Goal: Task Accomplishment & Management: Use online tool/utility

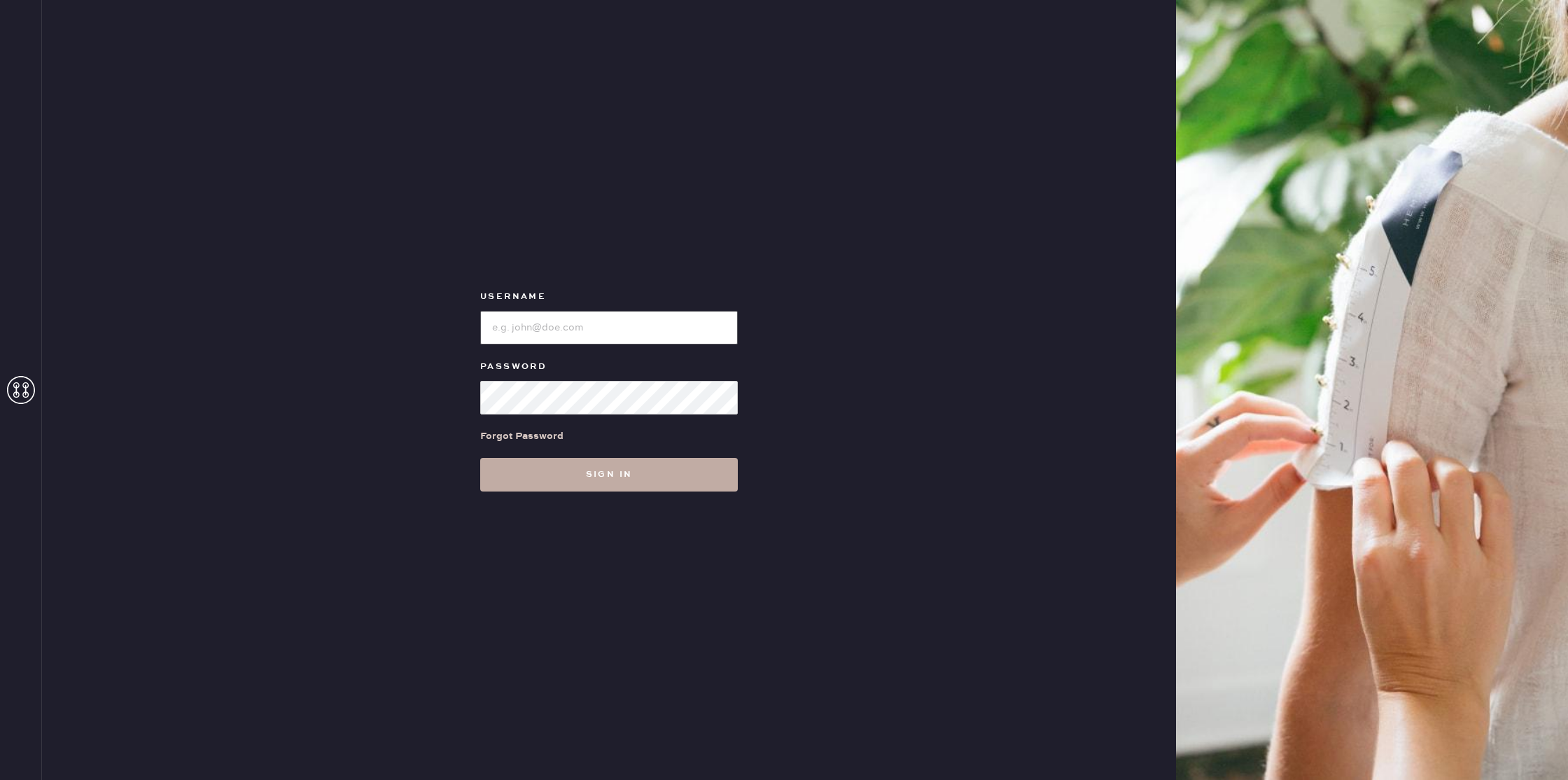
type input "reformationseattle"
click at [587, 459] on button "Sign in" at bounding box center [608, 475] width 257 height 34
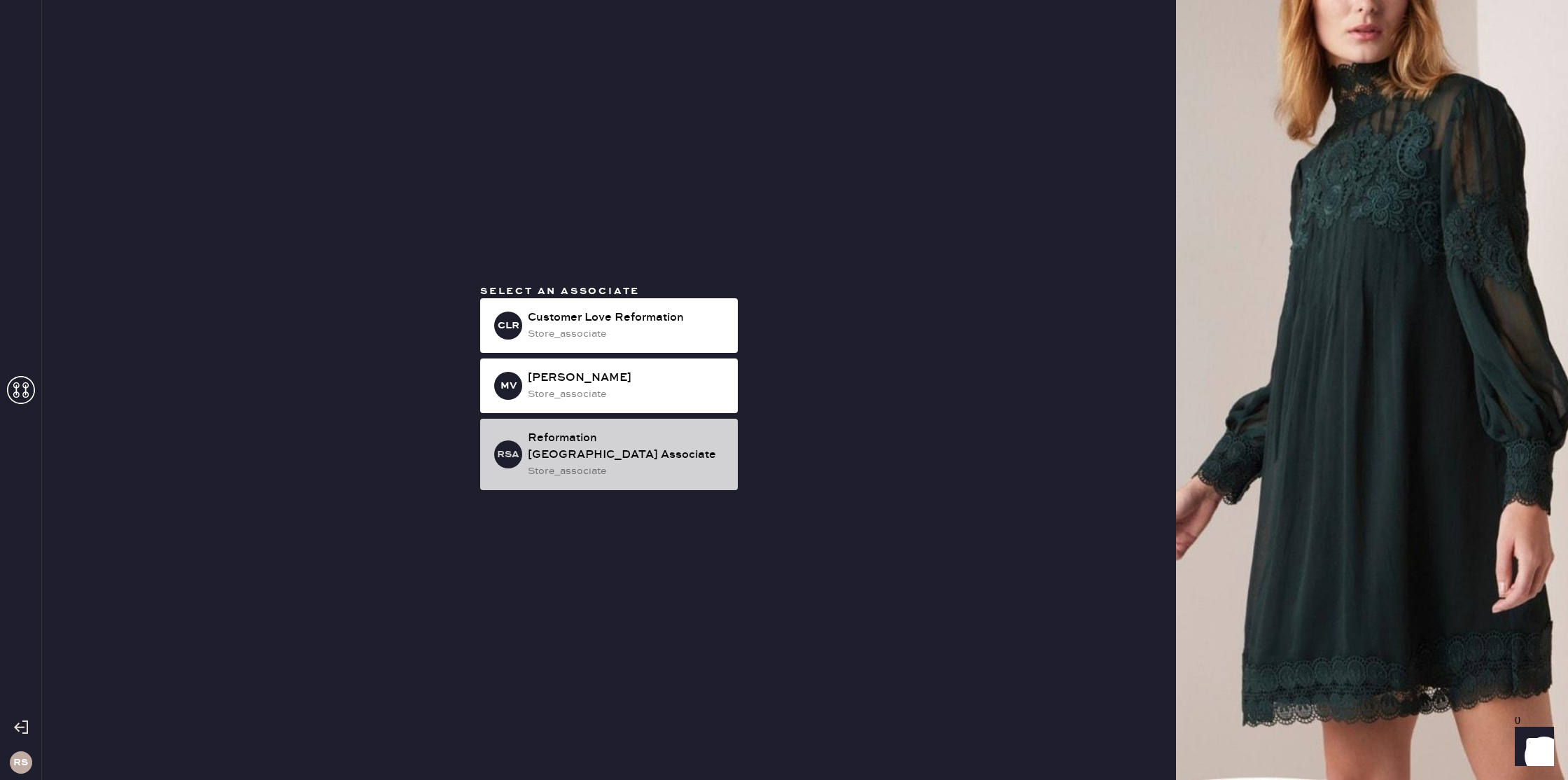
click at [624, 450] on div "Reformation [GEOGRAPHIC_DATA] Associate" at bounding box center [627, 447] width 199 height 34
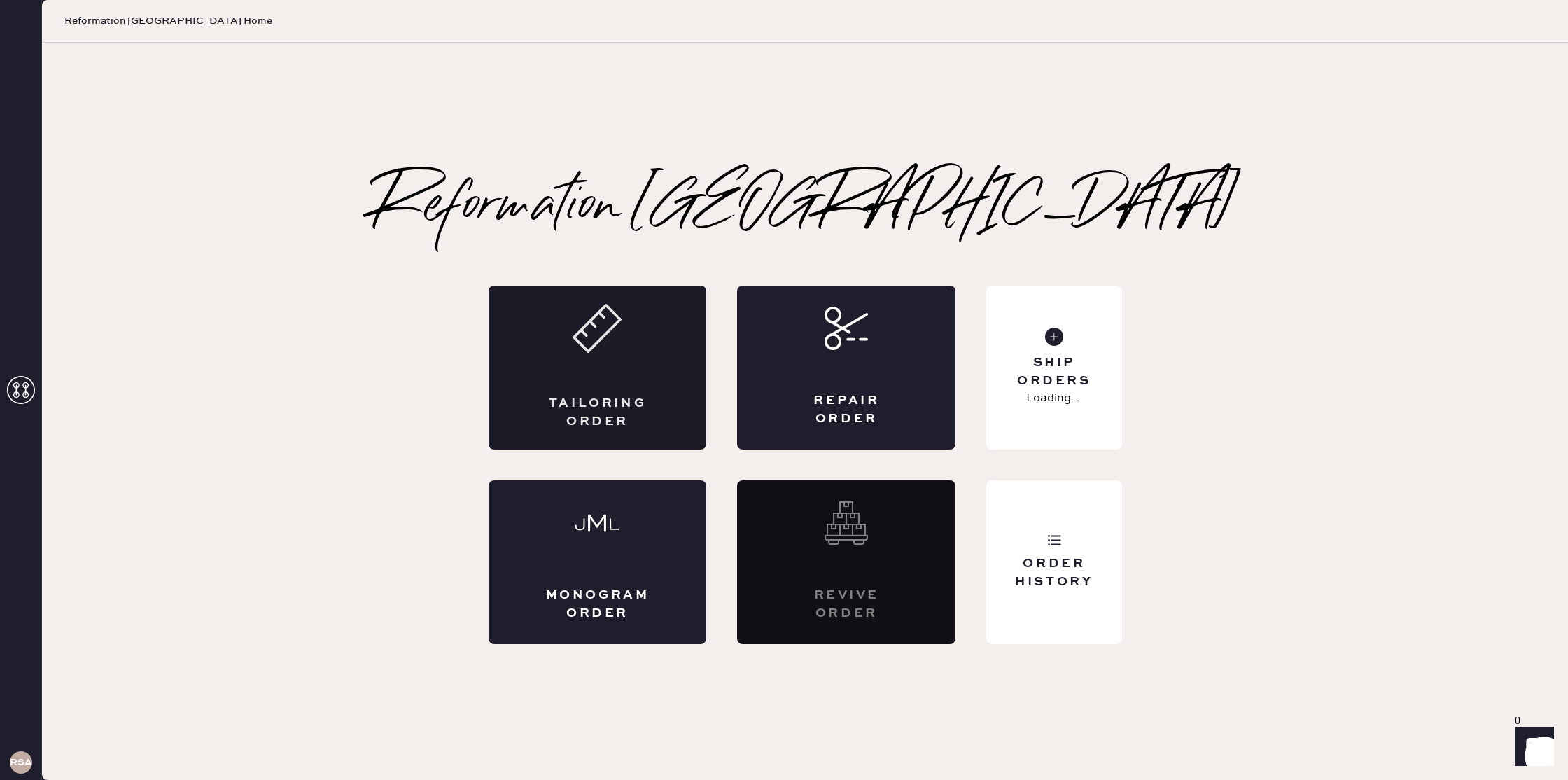
click at [625, 362] on div "Tailoring Order" at bounding box center [598, 367] width 219 height 164
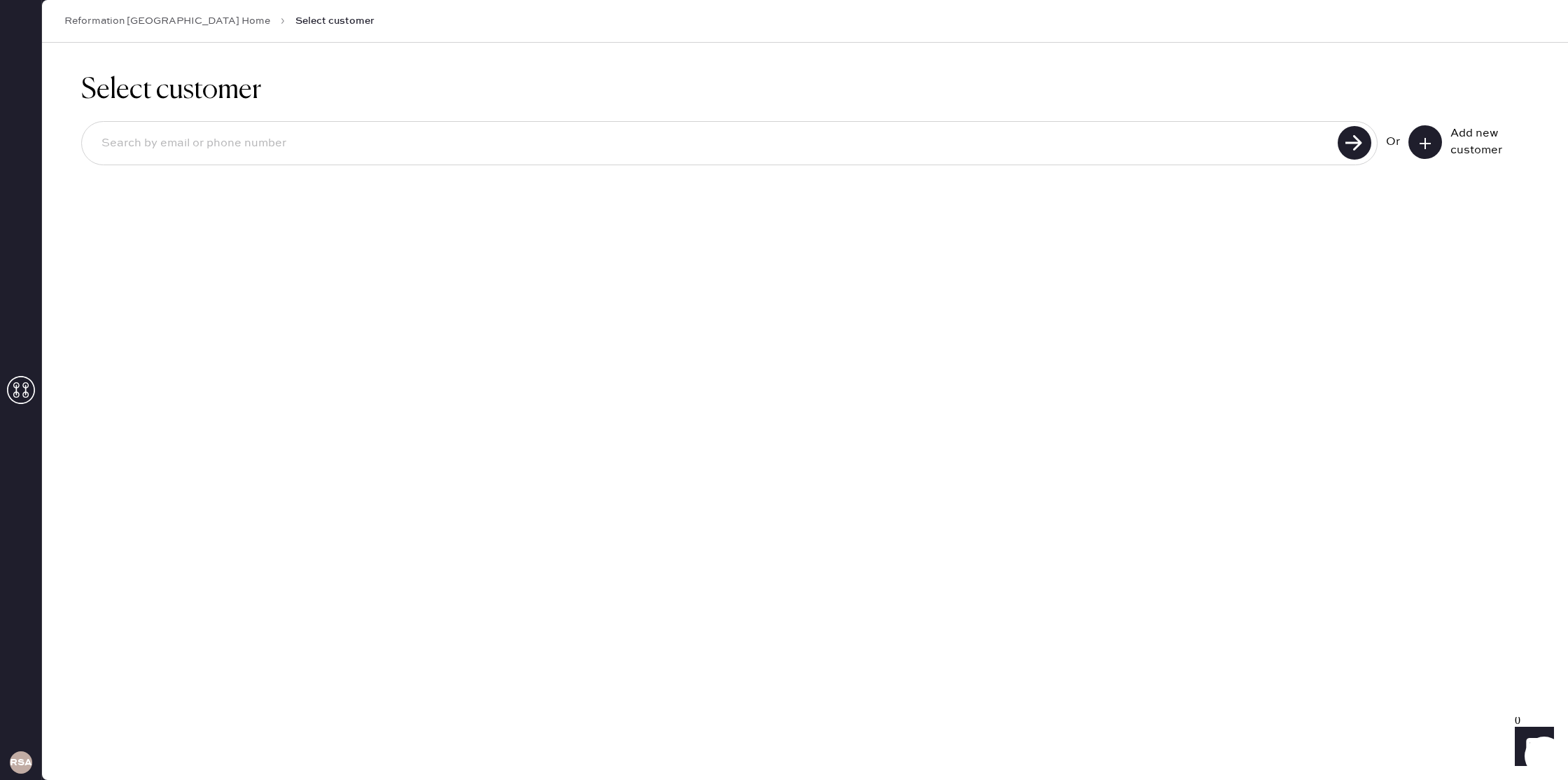
click at [148, 18] on link "Reformation [GEOGRAPHIC_DATA] Home" at bounding box center [167, 21] width 206 height 14
